Goal: Information Seeking & Learning: Learn about a topic

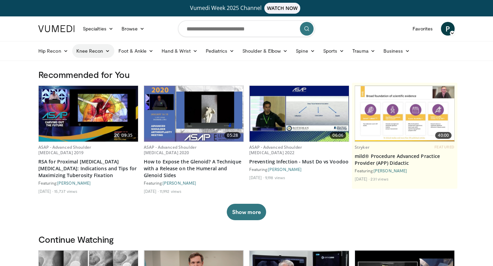
click at [93, 54] on link "Knee Recon" at bounding box center [93, 51] width 42 height 14
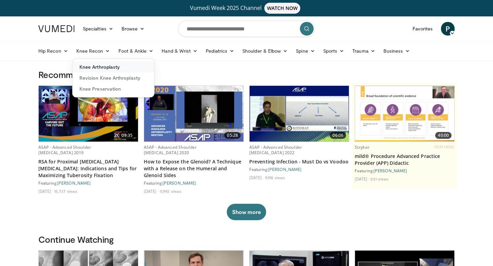
click at [100, 69] on link "Knee Arthroplasty" at bounding box center [113, 67] width 81 height 11
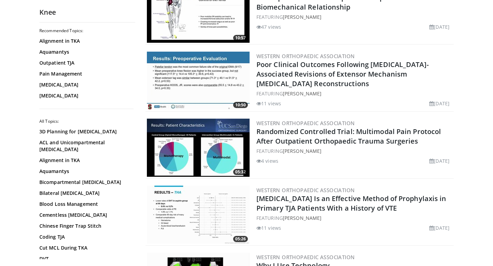
scroll to position [178, 0]
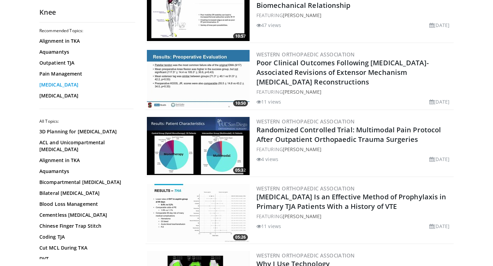
click at [86, 84] on link "Total Knee Arthroplasty" at bounding box center [85, 84] width 92 height 7
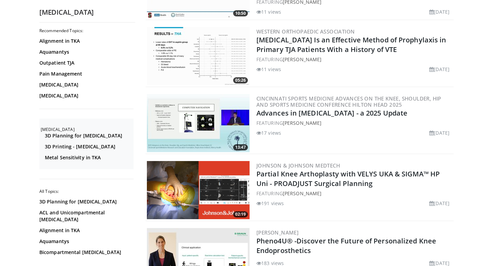
scroll to position [203, 0]
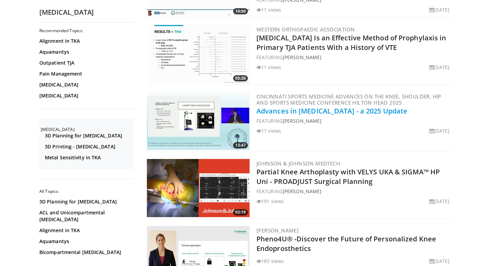
click at [275, 113] on link "Advances in Total Knee Arthroplasty - a 2025 Update" at bounding box center [331, 110] width 151 height 9
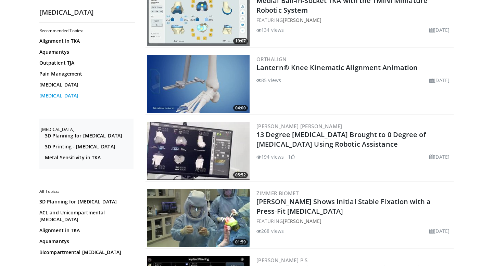
scroll to position [1100, 0]
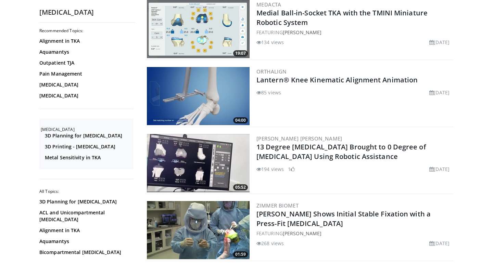
click at [70, 46] on div "Alignment in TKA Aquamantys Outpatient TJA Pain Management Total Knee Arthropla…" at bounding box center [86, 69] width 94 height 62
click at [70, 44] on link "Alignment in TKA" at bounding box center [85, 41] width 92 height 7
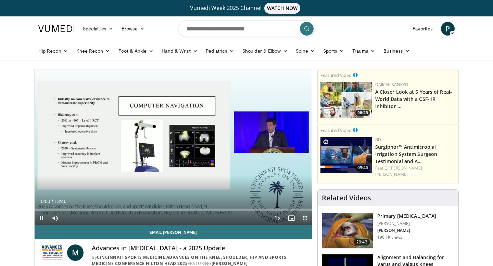
click at [307, 220] on span "Video Player" at bounding box center [305, 218] width 14 height 14
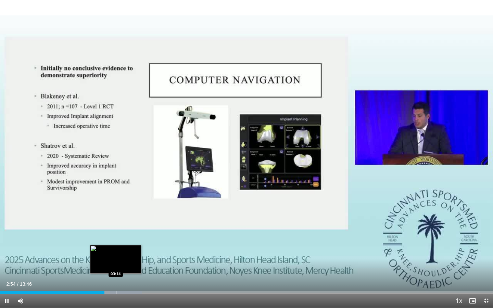
click at [115, 266] on div "Loaded : 28.79% 02:54 03:14" at bounding box center [246, 290] width 493 height 7
click at [131, 266] on div "Loaded : 31.19% 03:39 03:39" at bounding box center [246, 290] width 493 height 7
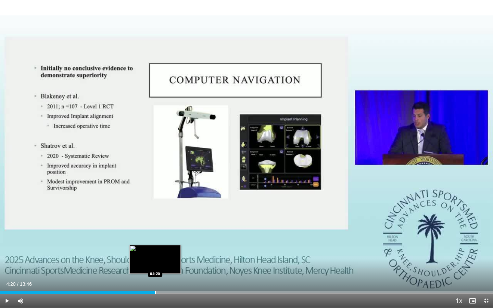
click at [155, 266] on div "Loaded : 31.19% 04:20 04:20" at bounding box center [246, 290] width 493 height 7
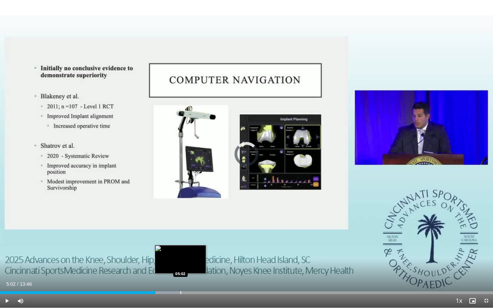
click at [180, 266] on div "Loaded : 36.29% 05:02 05:02" at bounding box center [246, 292] width 493 height 3
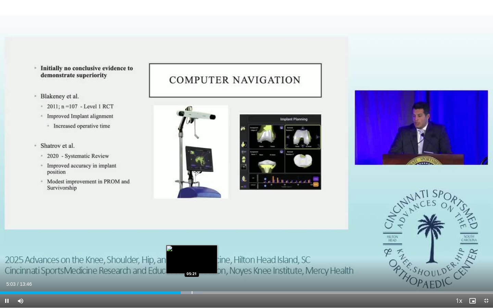
click at [192, 266] on div "Progress Bar" at bounding box center [192, 292] width 1 height 3
click at [206, 266] on div "Progress Bar" at bounding box center [206, 292] width 1 height 3
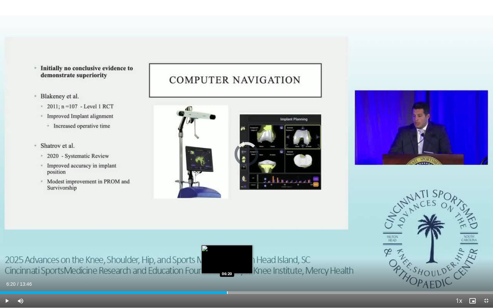
click at [227, 266] on div "Progress Bar" at bounding box center [227, 292] width 1 height 3
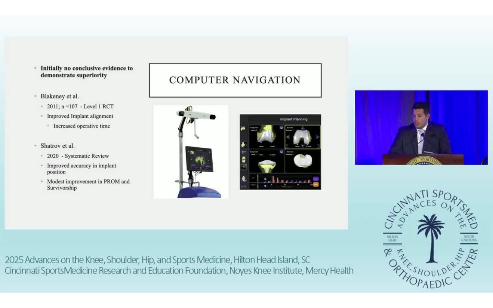
click at [249, 266] on div "Current Time 6:20 / Duration 13:46 Pause Skip Backward Skip Forward Mute Loaded…" at bounding box center [246, 315] width 493 height 14
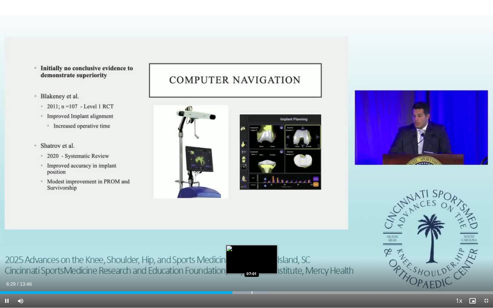
click at [251, 266] on div "Loaded : 54.44% 06:29 07:01" at bounding box center [246, 290] width 493 height 7
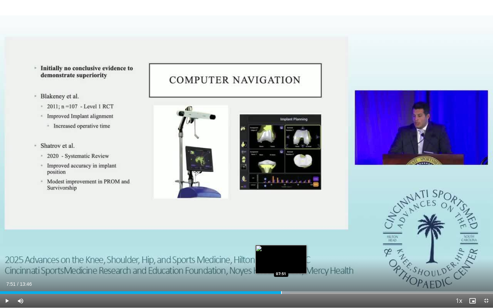
click at [281, 266] on div "Loaded : 58.80% 07:51 07:51" at bounding box center [246, 290] width 493 height 7
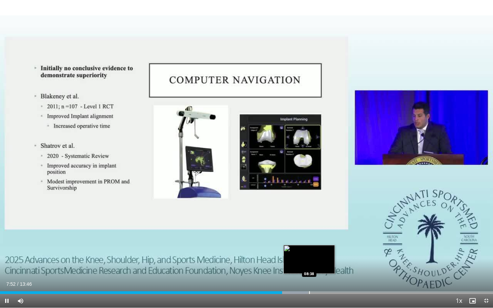
click at [309, 266] on div "Loaded : 62.40% 07:52 08:38" at bounding box center [246, 290] width 493 height 7
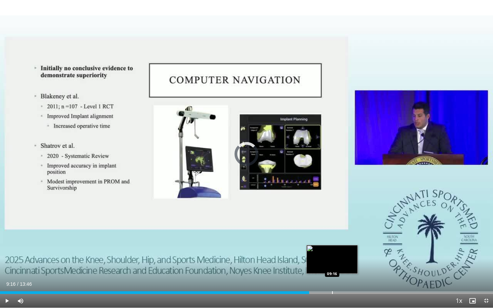
click at [332, 266] on div "Loaded : 62.91% 08:38 09:16" at bounding box center [246, 290] width 493 height 7
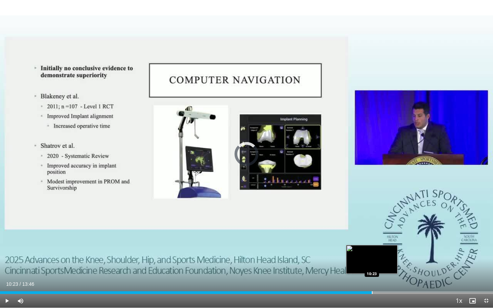
click at [372, 266] on div "Loaded : 70.17% 09:19 10:23" at bounding box center [246, 290] width 493 height 7
click at [488, 266] on span "Video Player" at bounding box center [486, 301] width 14 height 14
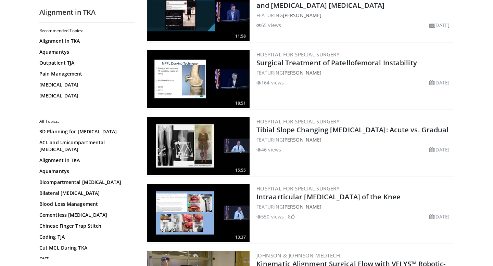
scroll to position [786, 0]
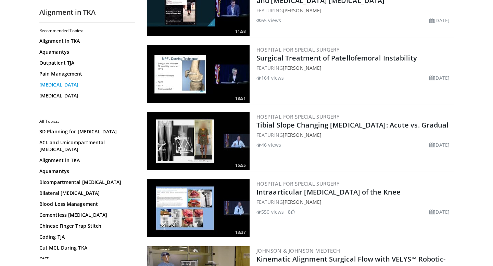
click at [64, 86] on link "[MEDICAL_DATA]" at bounding box center [85, 84] width 92 height 7
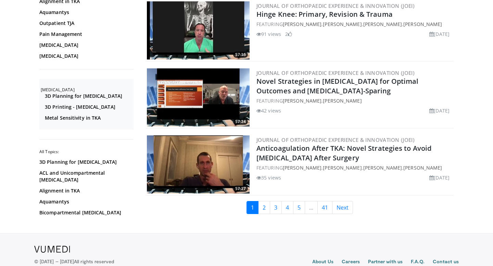
scroll to position [1656, 0]
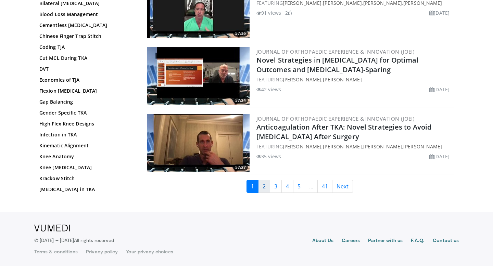
click at [267, 187] on link "2" at bounding box center [264, 186] width 12 height 13
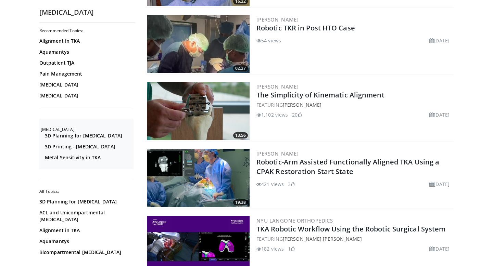
scroll to position [614, 0]
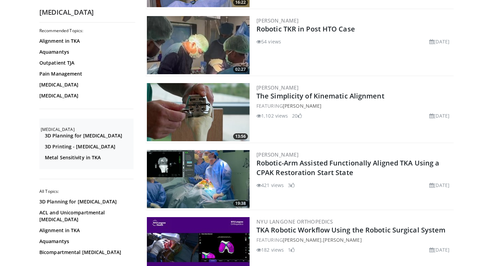
click at [297, 102] on div "[PERSON_NAME] The Simplicity of Kinematic Alignment FEATURING [PERSON_NAME] 1,1…" at bounding box center [354, 112] width 196 height 58
click at [299, 96] on link "The Simplicity of Kinematic Alignment" at bounding box center [320, 95] width 128 height 9
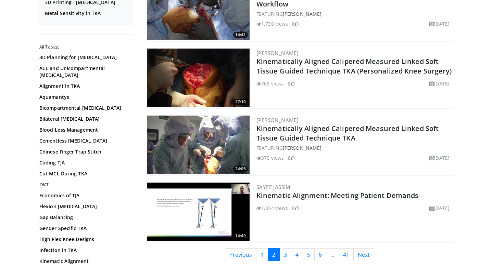
scroll to position [1656, 0]
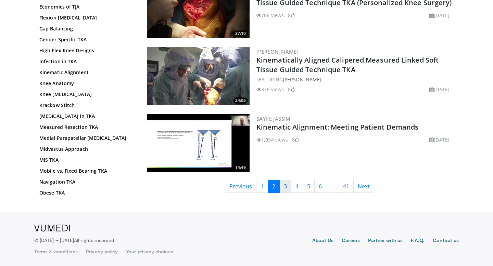
click at [286, 187] on link "3" at bounding box center [285, 186] width 12 height 13
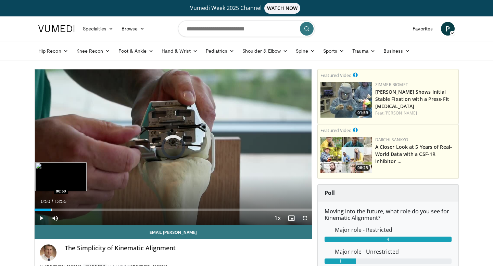
click at [51, 211] on div "Progress Bar" at bounding box center [51, 210] width 1 height 3
click at [70, 210] on div "Progress Bar" at bounding box center [70, 210] width 1 height 3
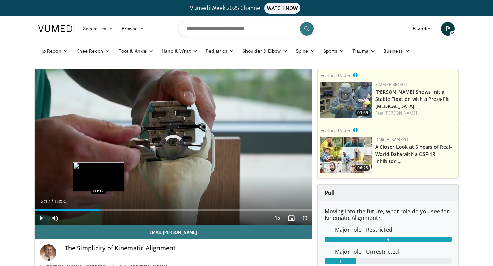
click at [99, 209] on div "Progress Bar" at bounding box center [99, 210] width 1 height 3
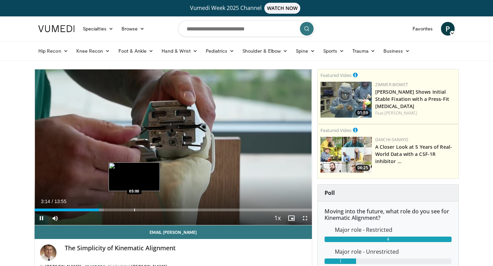
click at [134, 211] on div "Progress Bar" at bounding box center [134, 210] width 1 height 3
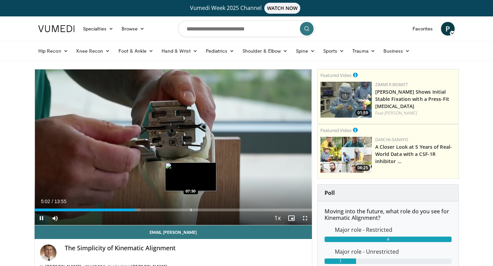
click at [191, 209] on div "Progress Bar" at bounding box center [191, 210] width 1 height 3
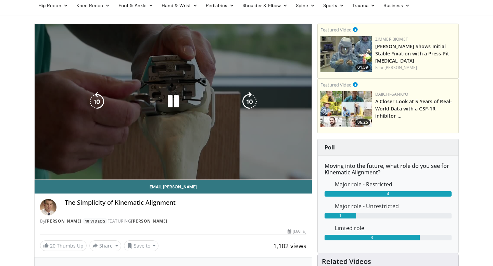
scroll to position [44, 0]
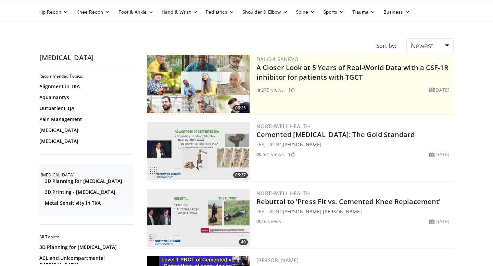
scroll to position [44, 0]
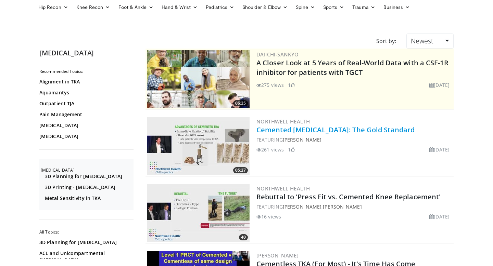
click at [286, 132] on link "Cemented [MEDICAL_DATA]: The Gold Standard" at bounding box center [335, 129] width 158 height 9
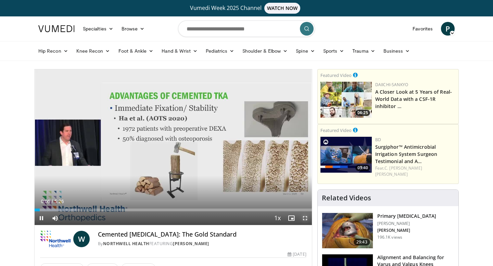
click at [304, 220] on span "Video Player" at bounding box center [305, 218] width 14 height 14
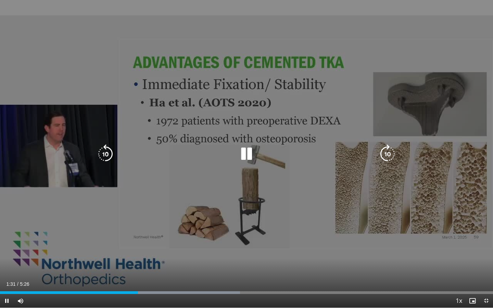
click at [85, 58] on div "10 seconds Tap to unmute" at bounding box center [246, 154] width 493 height 308
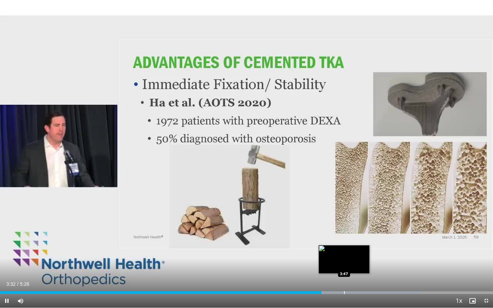
click at [344, 266] on div "Loaded : 85.18% 3:32 3:47" at bounding box center [246, 290] width 493 height 7
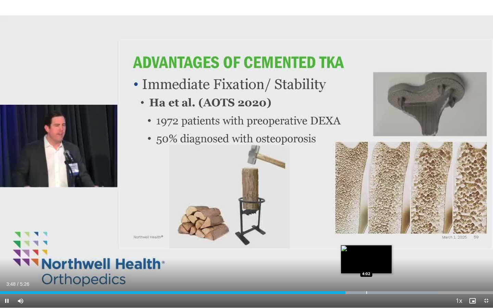
click at [366, 266] on div "Loaded : 88.96% 3:48 4:02" at bounding box center [246, 290] width 493 height 7
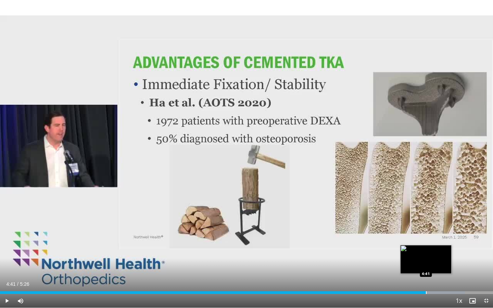
click at [426, 266] on div "Progress Bar" at bounding box center [426, 292] width 1 height 3
click at [487, 266] on span "Video Player" at bounding box center [486, 301] width 14 height 14
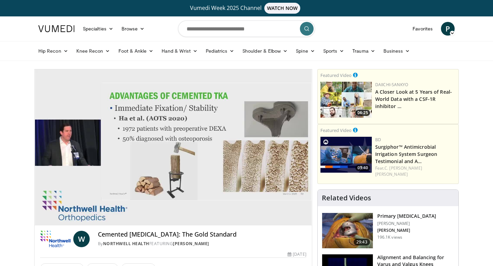
click at [402, 213] on h3 "Primary [MEDICAL_DATA]" at bounding box center [406, 216] width 59 height 7
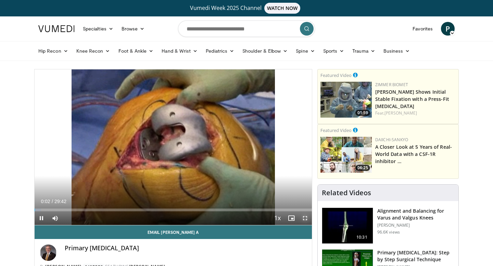
click at [304, 219] on span "Video Player" at bounding box center [305, 218] width 14 height 14
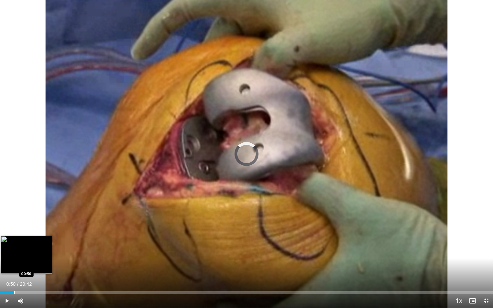
click at [14, 266] on div "Loaded : 2.25% 00:05 00:50" at bounding box center [246, 290] width 493 height 7
click at [3, 266] on div "Loaded : 0.00% 00:50 00:14" at bounding box center [246, 290] width 493 height 7
click at [7, 266] on div "Progress Bar" at bounding box center [8, 292] width 16 height 3
click at [12, 266] on div "Progress Bar" at bounding box center [12, 292] width 1 height 3
click at [24, 266] on div "Loaded : 3.93% 00:45 01:26" at bounding box center [246, 290] width 493 height 7
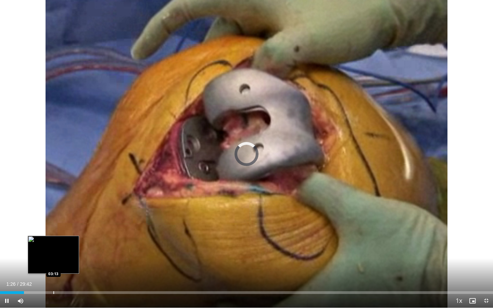
click at [53, 266] on div "Progress Bar" at bounding box center [53, 292] width 1 height 3
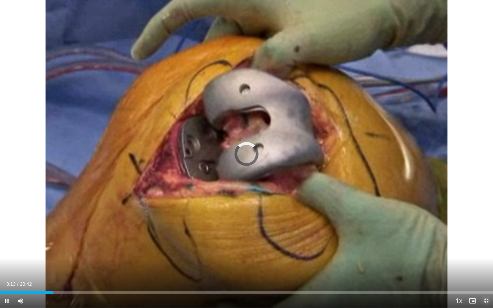
click at [486, 266] on span "Video Player" at bounding box center [486, 301] width 14 height 14
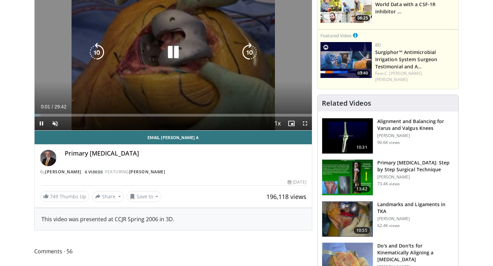
scroll to position [95, 0]
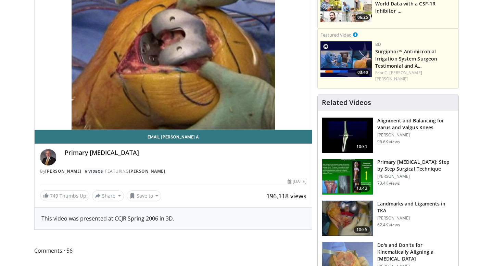
click at [404, 160] on h3 "Primary [MEDICAL_DATA]: Step by Step Surgical Technique" at bounding box center [415, 166] width 77 height 14
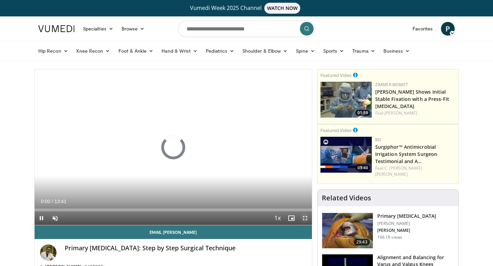
click at [304, 218] on span "Video Player" at bounding box center [305, 218] width 14 height 14
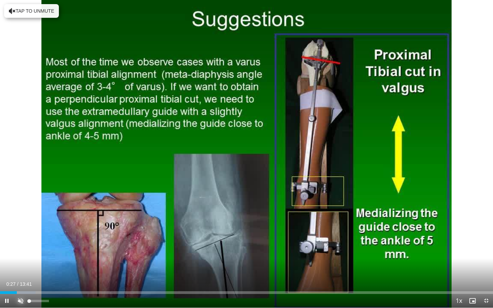
click at [23, 266] on span "Video Player" at bounding box center [21, 301] width 14 height 14
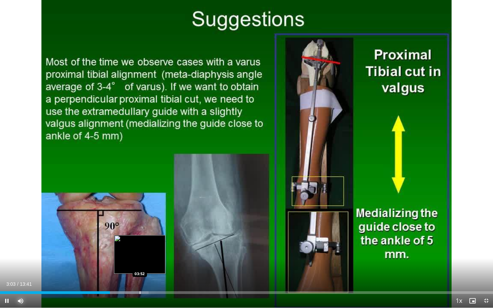
click at [140, 266] on div "Loaded : 30.13% 03:03 03:52" at bounding box center [246, 290] width 493 height 7
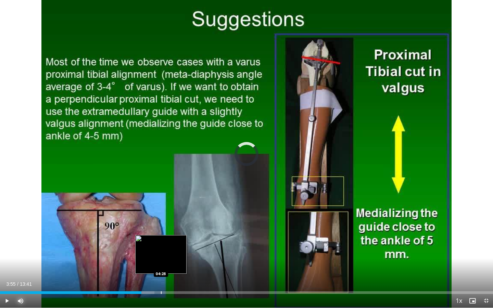
click at [160, 266] on div "Loaded : 31.33% 03:55 04:28" at bounding box center [246, 290] width 493 height 7
click at [14, 266] on button "Mute" at bounding box center [21, 301] width 14 height 14
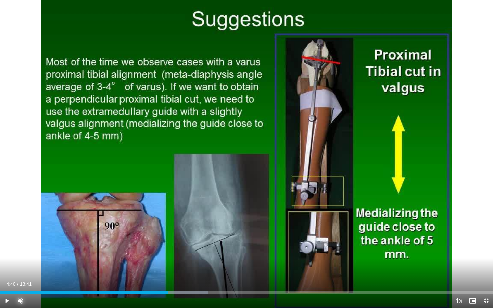
click at [14, 266] on button "Unmute" at bounding box center [21, 301] width 14 height 14
click at [5, 266] on span "Video Player" at bounding box center [7, 301] width 14 height 14
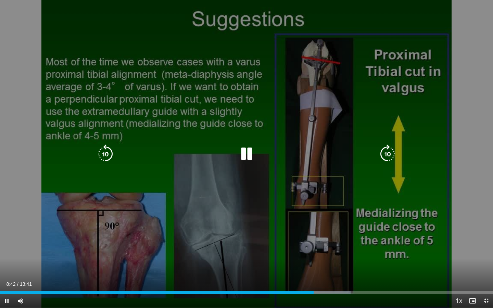
click at [98, 157] on icon "Video Player" at bounding box center [105, 153] width 19 height 19
click at [107, 153] on icon "Video Player" at bounding box center [105, 153] width 19 height 19
click at [105, 152] on icon "Video Player" at bounding box center [105, 153] width 19 height 19
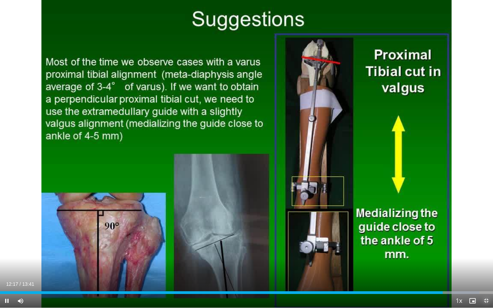
click at [488, 266] on span "Video Player" at bounding box center [486, 301] width 14 height 14
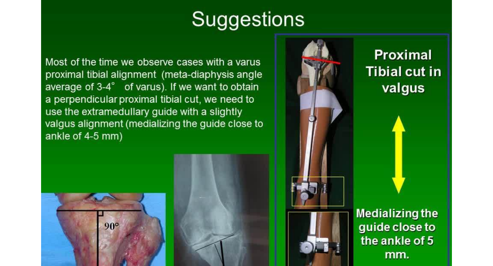
scroll to position [54, 0]
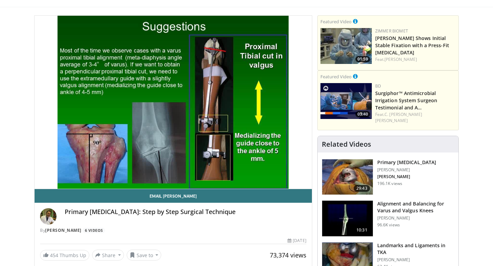
click at [391, 159] on h3 "Primary Total Knee Replacement" at bounding box center [406, 162] width 59 height 7
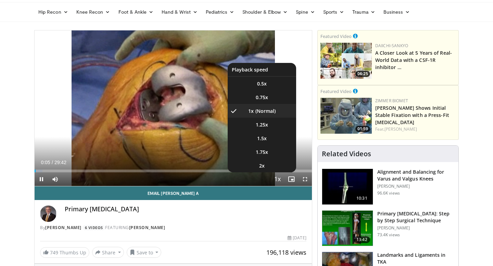
scroll to position [39, 0]
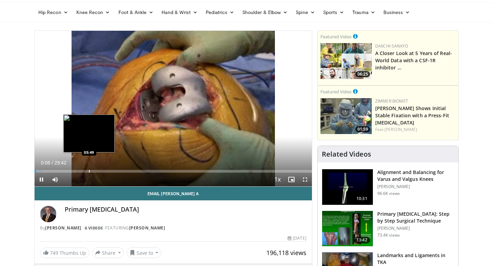
click at [89, 167] on div "Loaded : 2.80% 00:08 05:49" at bounding box center [173, 169] width 277 height 7
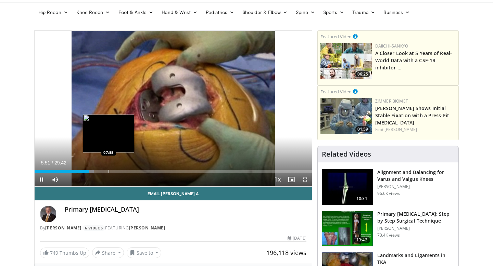
click at [108, 172] on div "Progress Bar" at bounding box center [108, 171] width 1 height 3
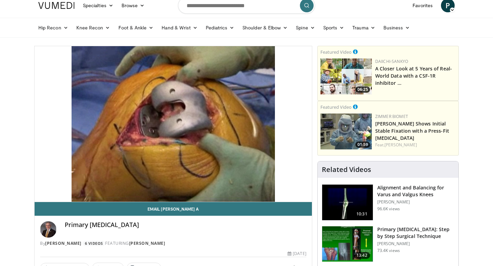
scroll to position [31, 0]
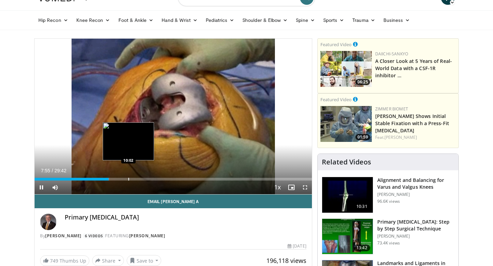
click at [128, 179] on div "Progress Bar" at bounding box center [128, 179] width 1 height 3
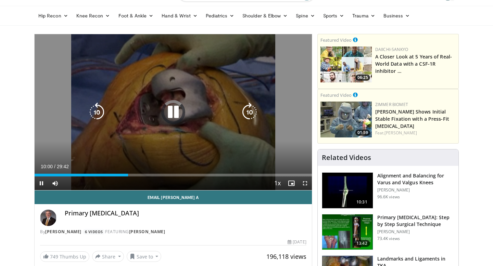
scroll to position [0, 0]
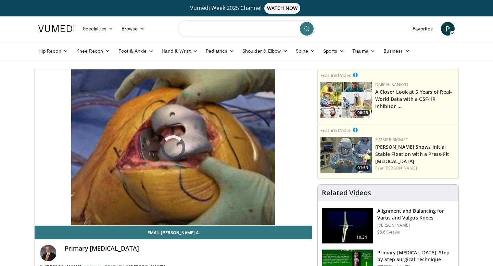
click at [198, 29] on input "Search topics, interventions" at bounding box center [246, 29] width 137 height 16
type input "**********"
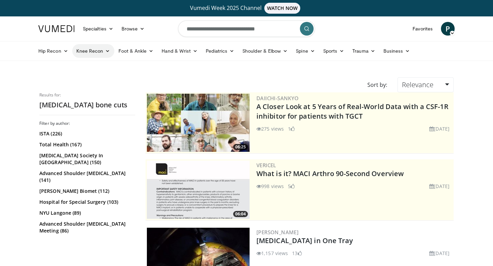
click at [101, 50] on link "Knee Recon" at bounding box center [93, 51] width 42 height 14
click at [102, 70] on link "Knee Arthroplasty" at bounding box center [113, 67] width 81 height 11
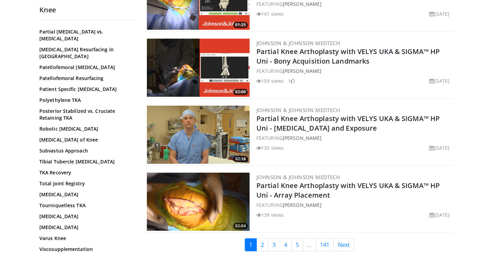
scroll to position [1656, 0]
